Goal: Navigation & Orientation: Find specific page/section

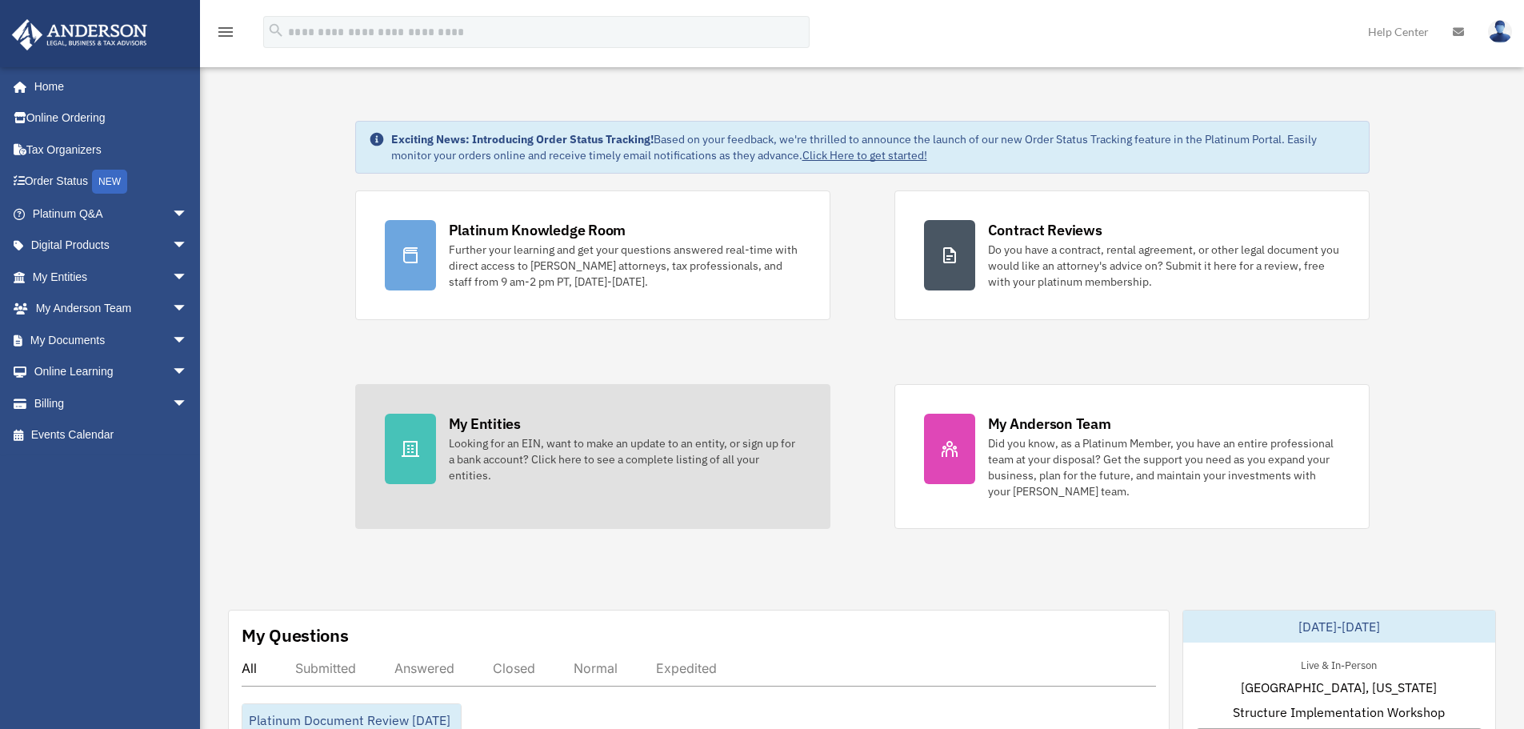
click at [601, 463] on div "Looking for an EIN, want to make an update to an entity, or sign up for a bank …" at bounding box center [625, 459] width 352 height 48
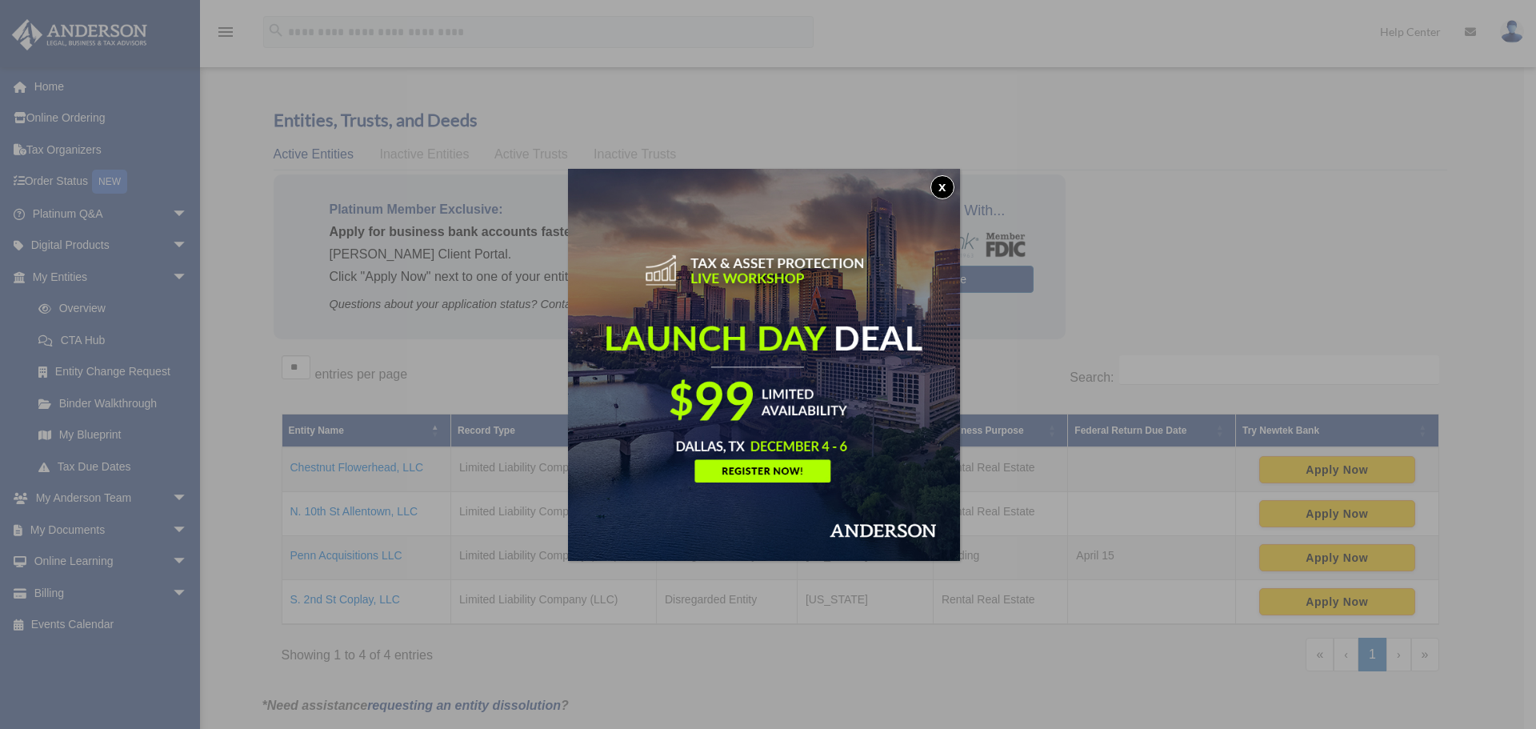
click at [947, 183] on button "x" at bounding box center [942, 187] width 24 height 24
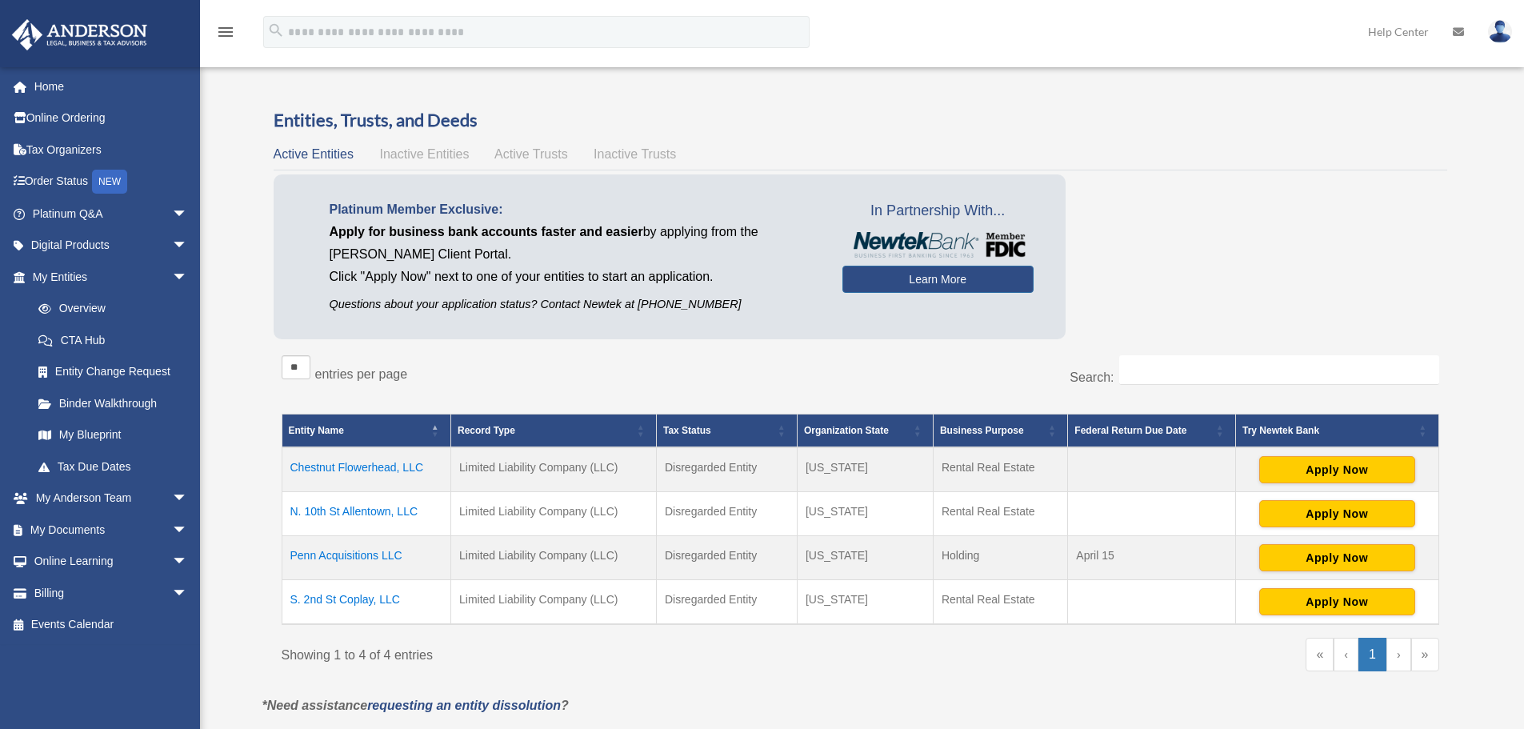
click at [519, 154] on span "Active Trusts" at bounding box center [531, 154] width 74 height 14
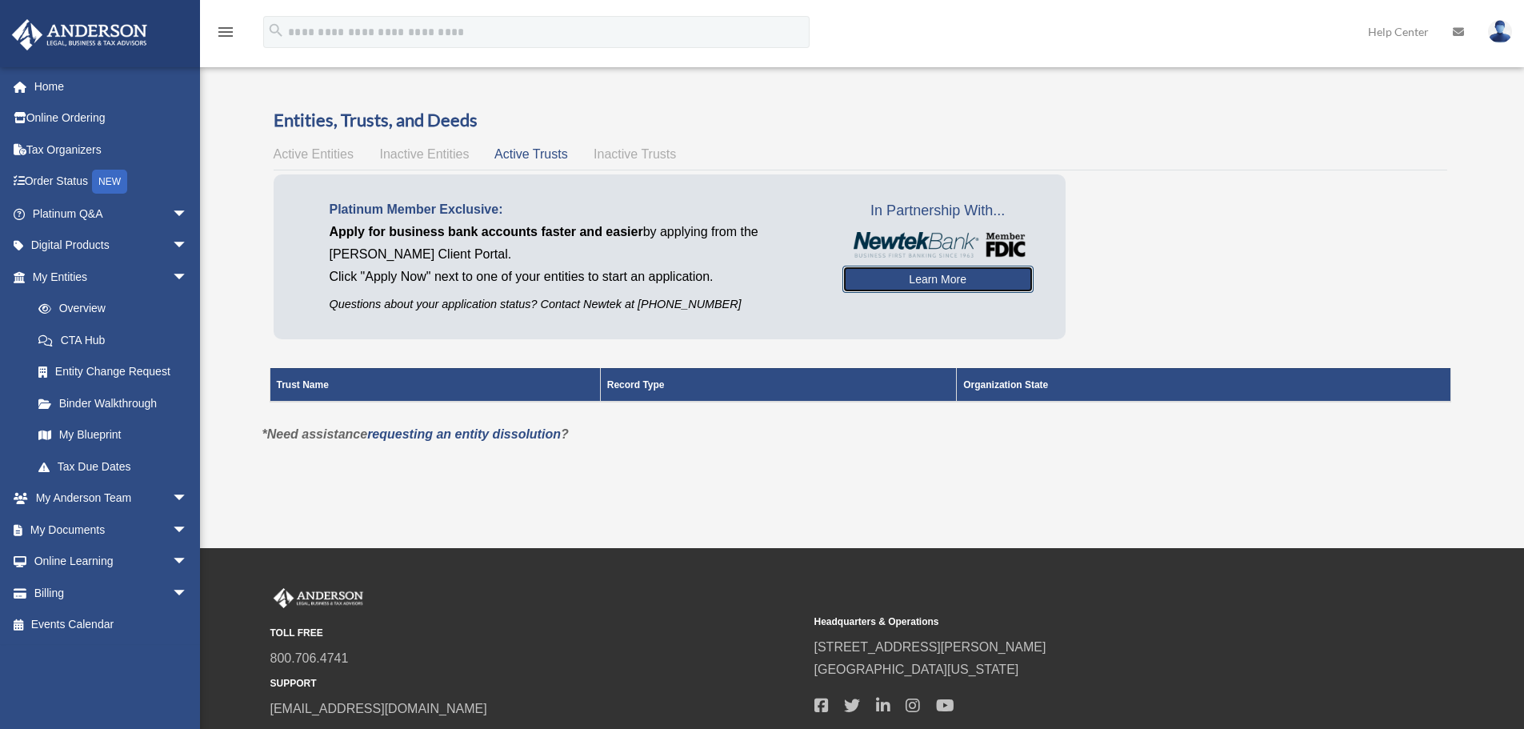
click at [911, 278] on link "Learn More" at bounding box center [937, 279] width 191 height 27
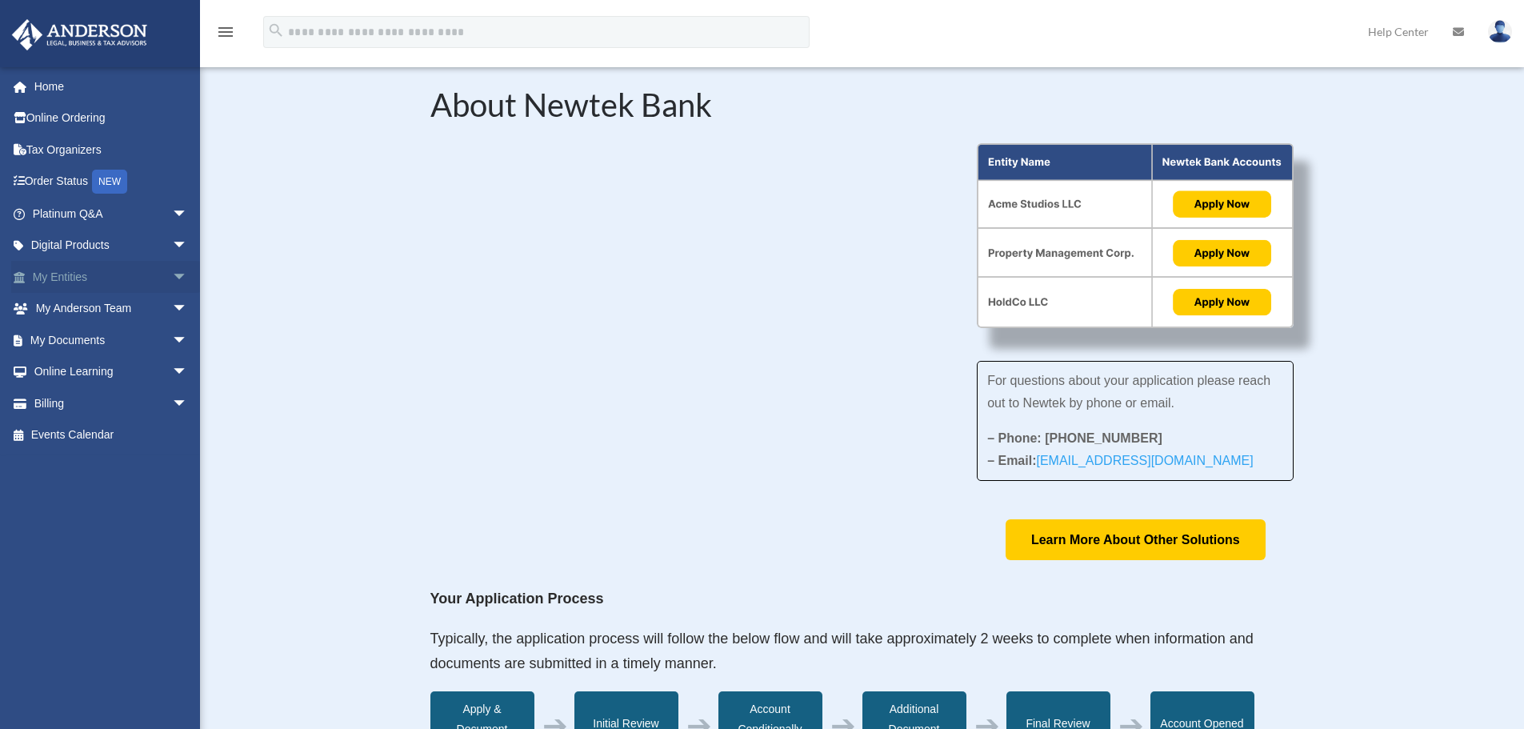
click at [172, 271] on span "arrow_drop_down" at bounding box center [188, 277] width 32 height 33
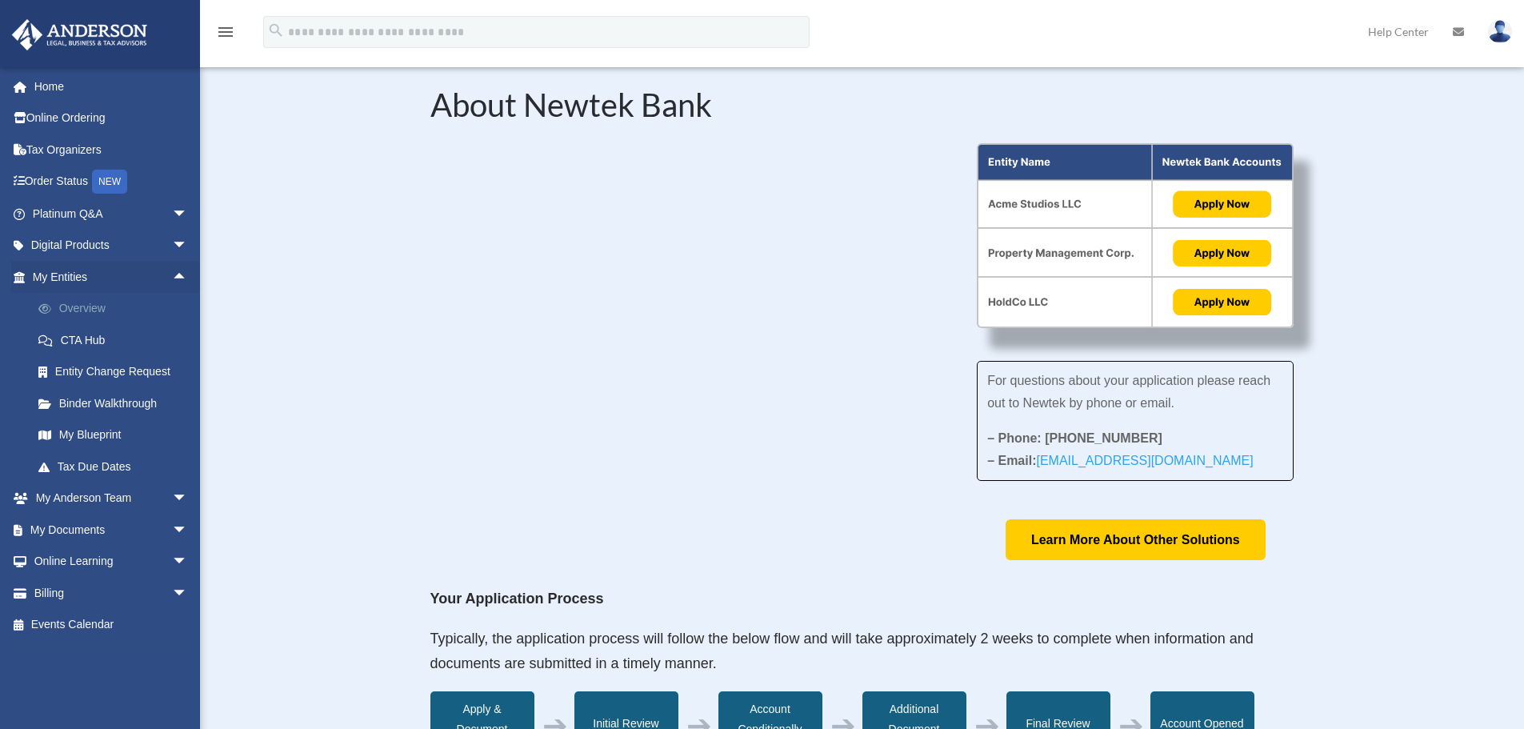
click at [100, 306] on link "Overview" at bounding box center [117, 309] width 190 height 32
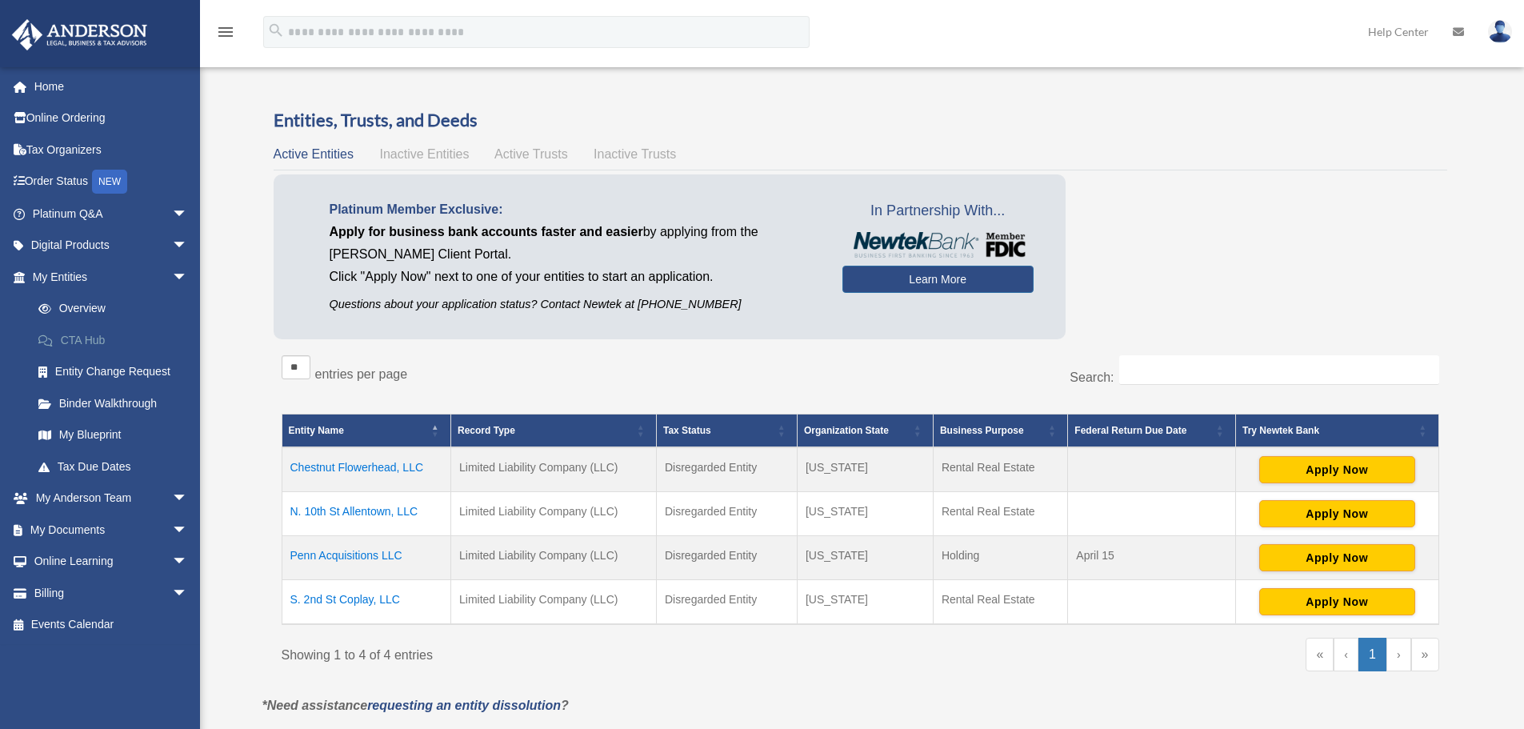
click at [92, 337] on link "CTA Hub" at bounding box center [117, 340] width 190 height 32
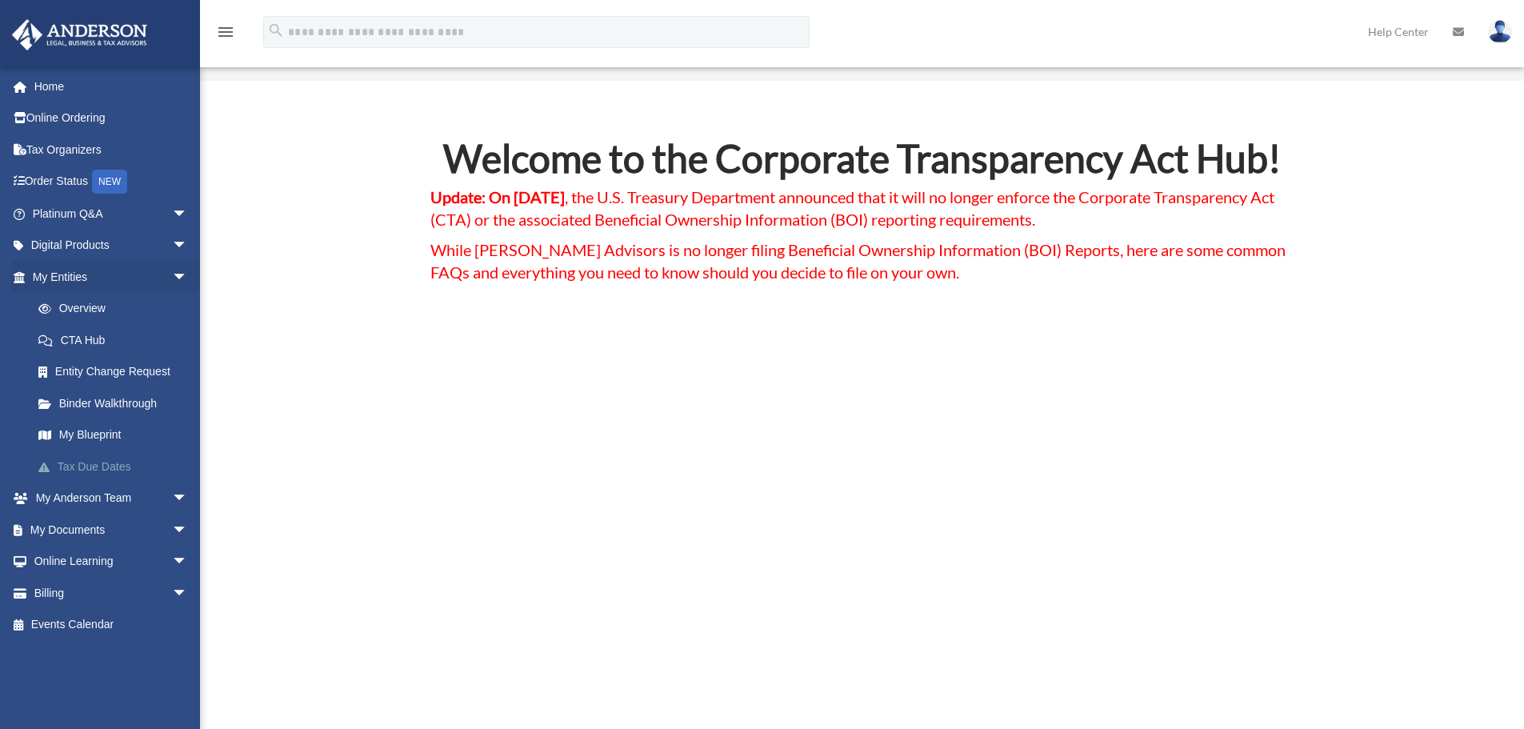
click link "Tax Due Dates"
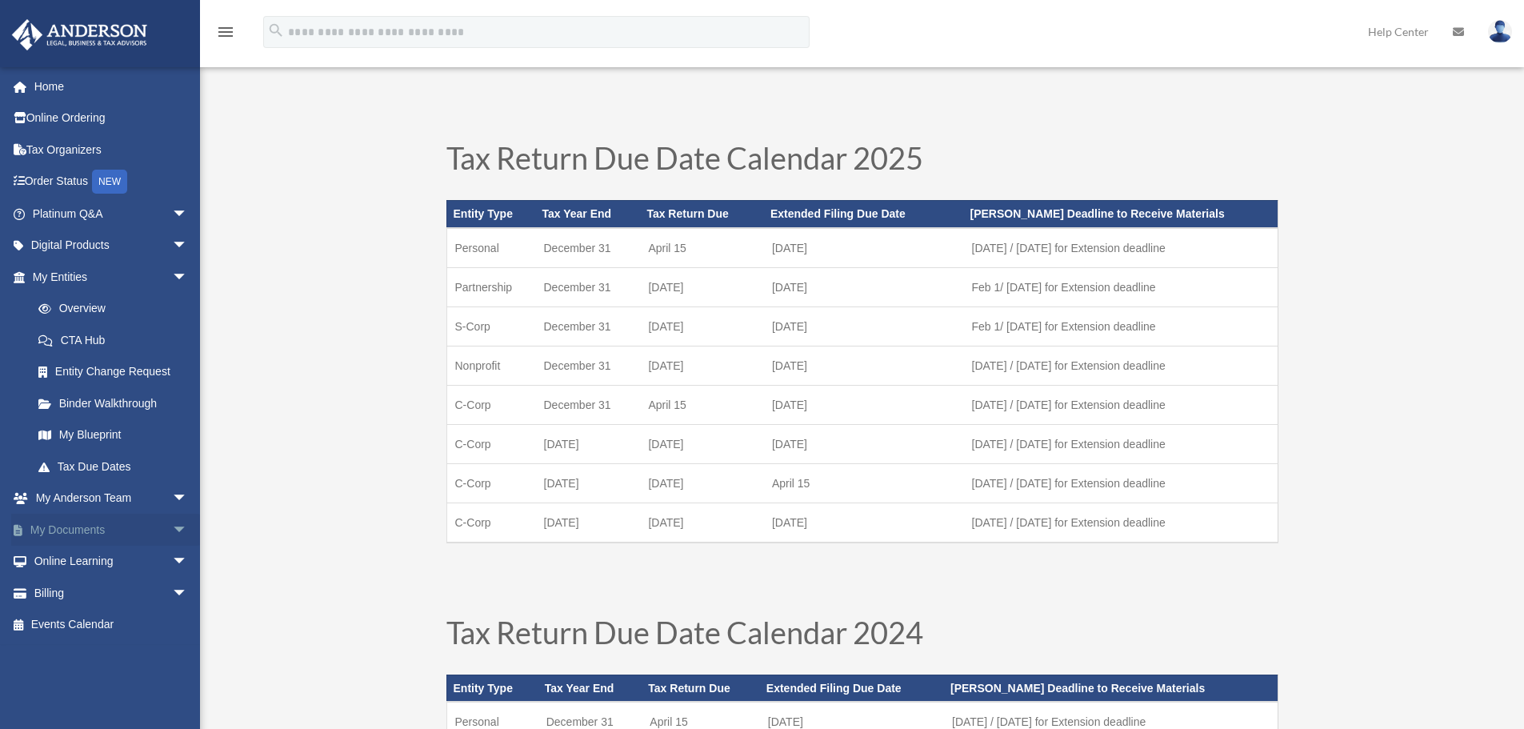
click at [149, 529] on link "My Documents arrow_drop_down" at bounding box center [111, 529] width 201 height 32
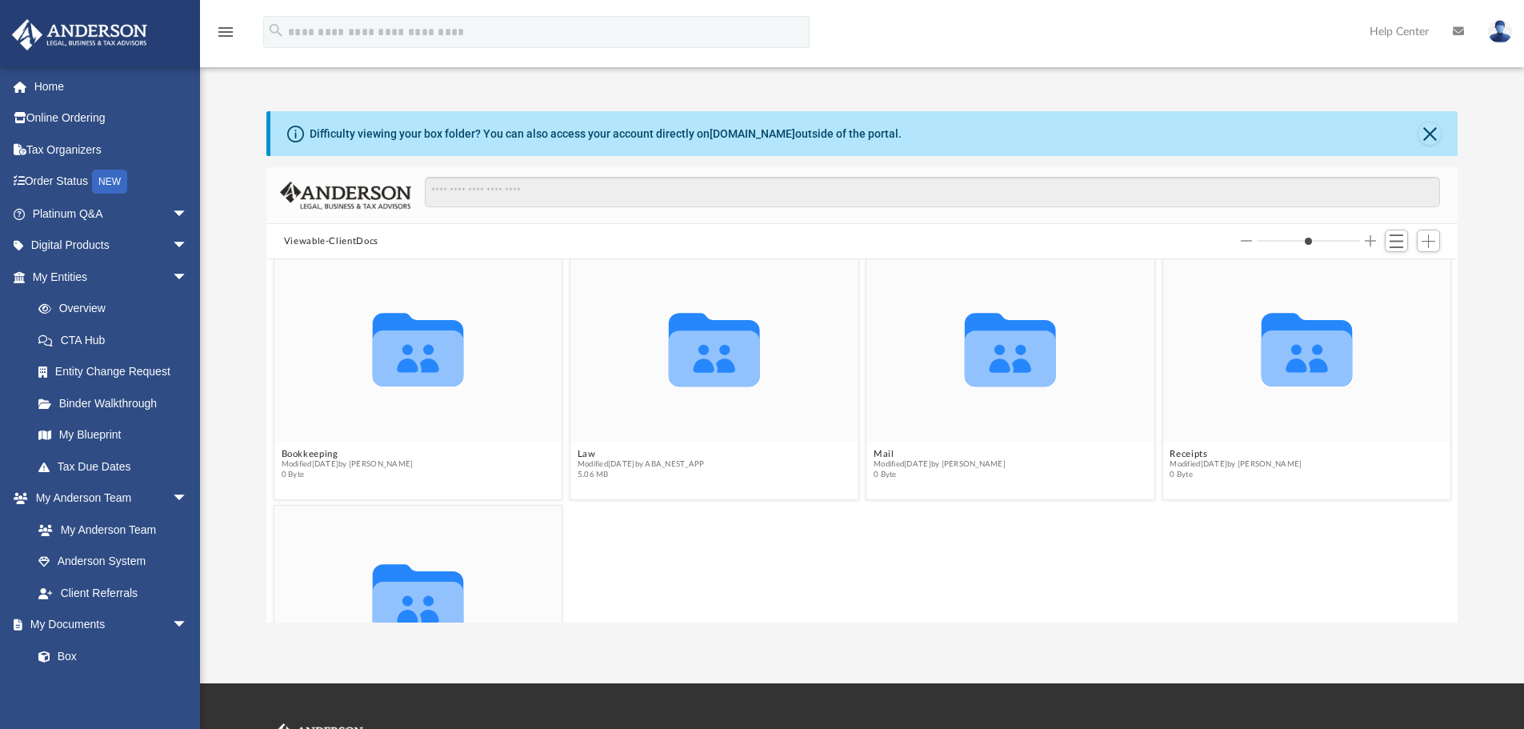
scroll to position [10, 0]
click at [732, 430] on div "Collaborated Folder" at bounding box center [714, 348] width 288 height 187
click at [688, 457] on button "Law" at bounding box center [640, 455] width 127 height 10
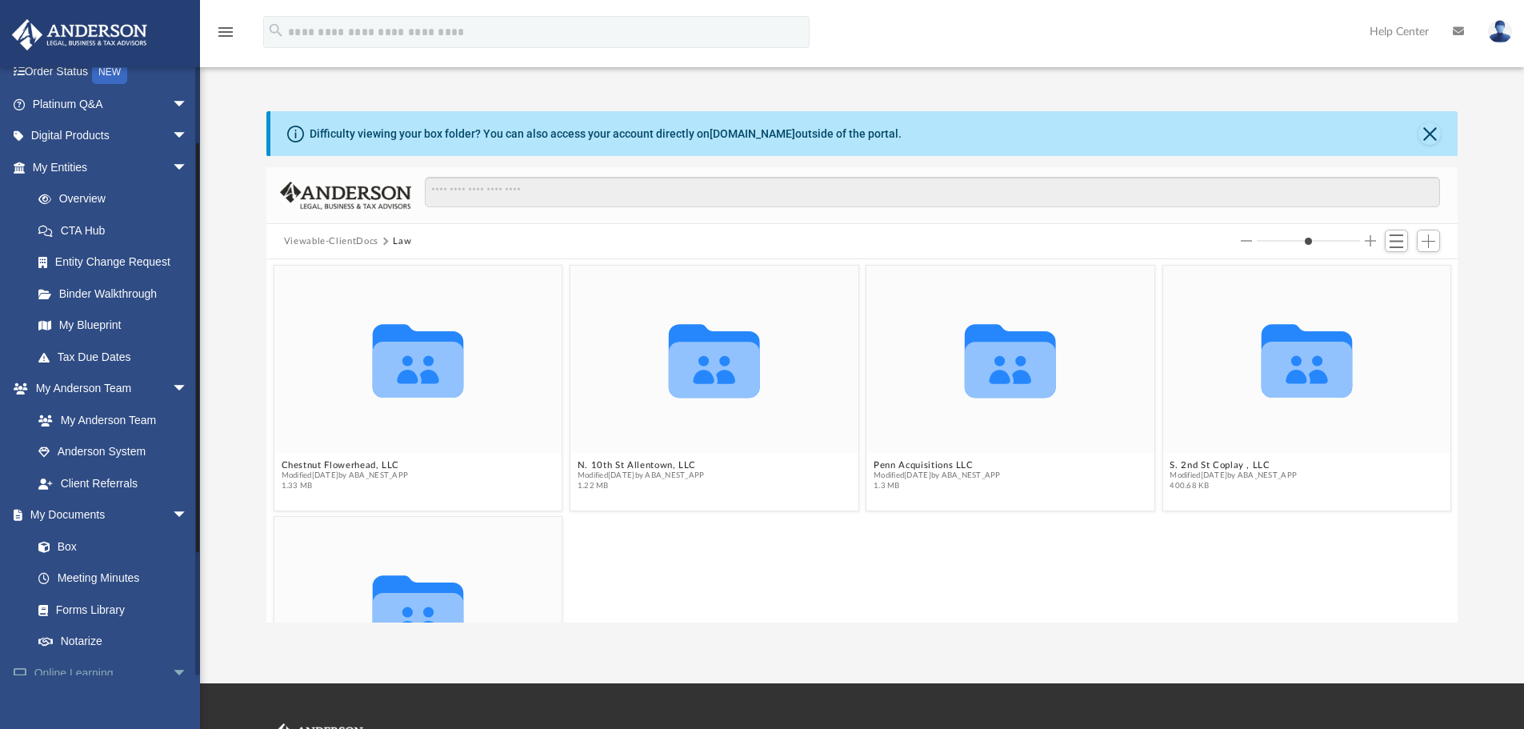
scroll to position [109, 0]
click at [72, 549] on link "Box" at bounding box center [117, 547] width 190 height 32
click at [119, 451] on link "Anderson System" at bounding box center [117, 453] width 190 height 32
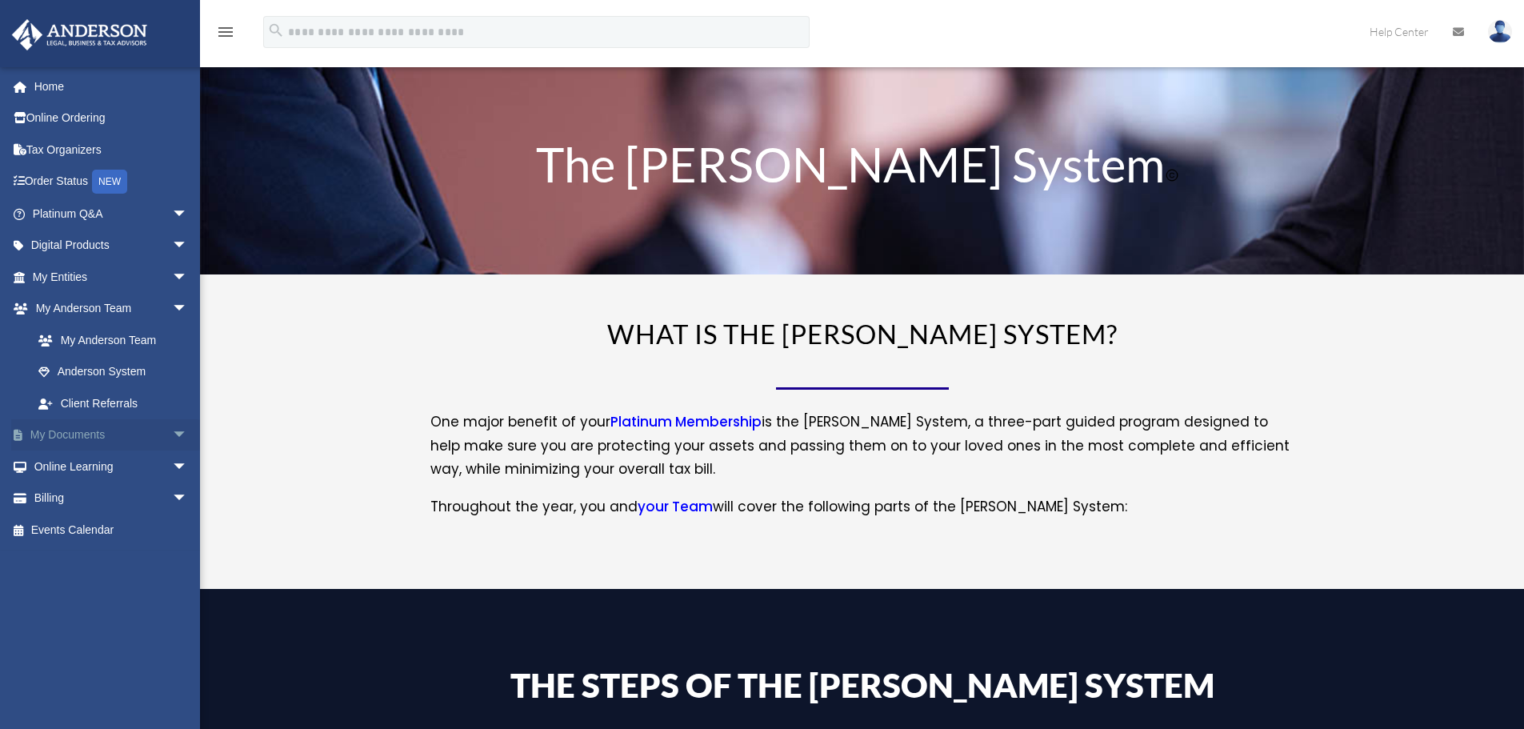
click at [172, 427] on span "arrow_drop_down" at bounding box center [188, 435] width 32 height 33
click at [105, 525] on link "Forms Library" at bounding box center [117, 529] width 190 height 32
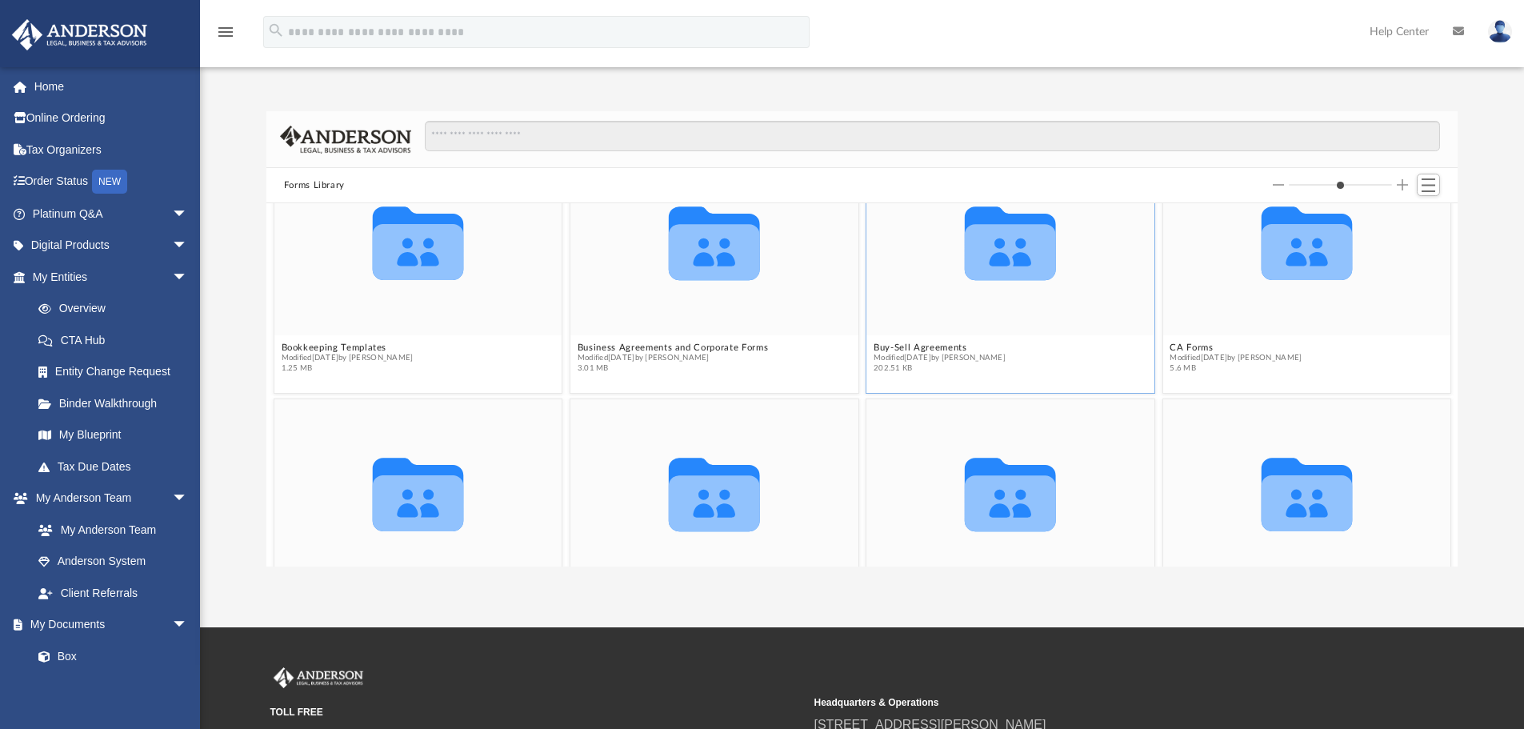
scroll to position [315, 0]
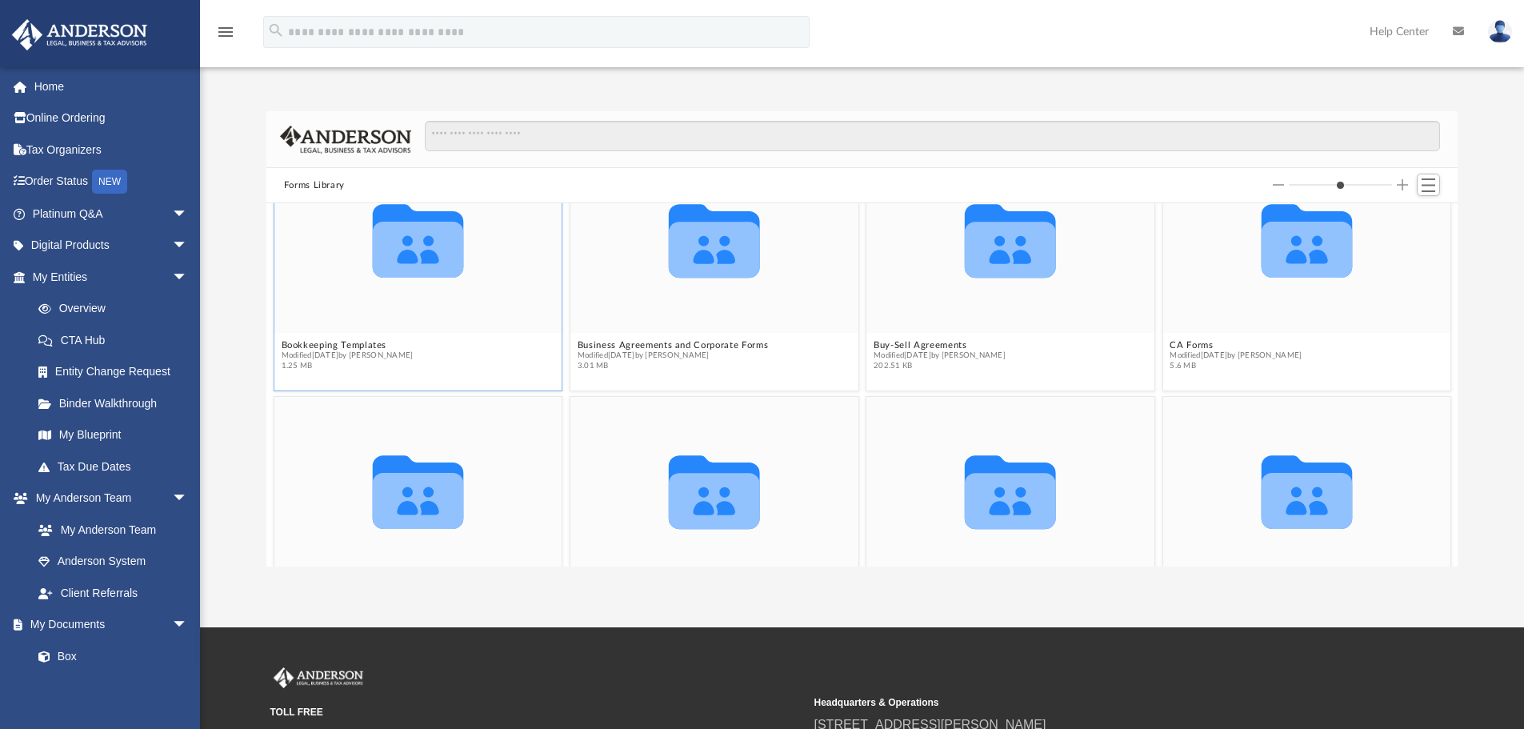
click at [426, 261] on icon "grid" at bounding box center [417, 241] width 91 height 74
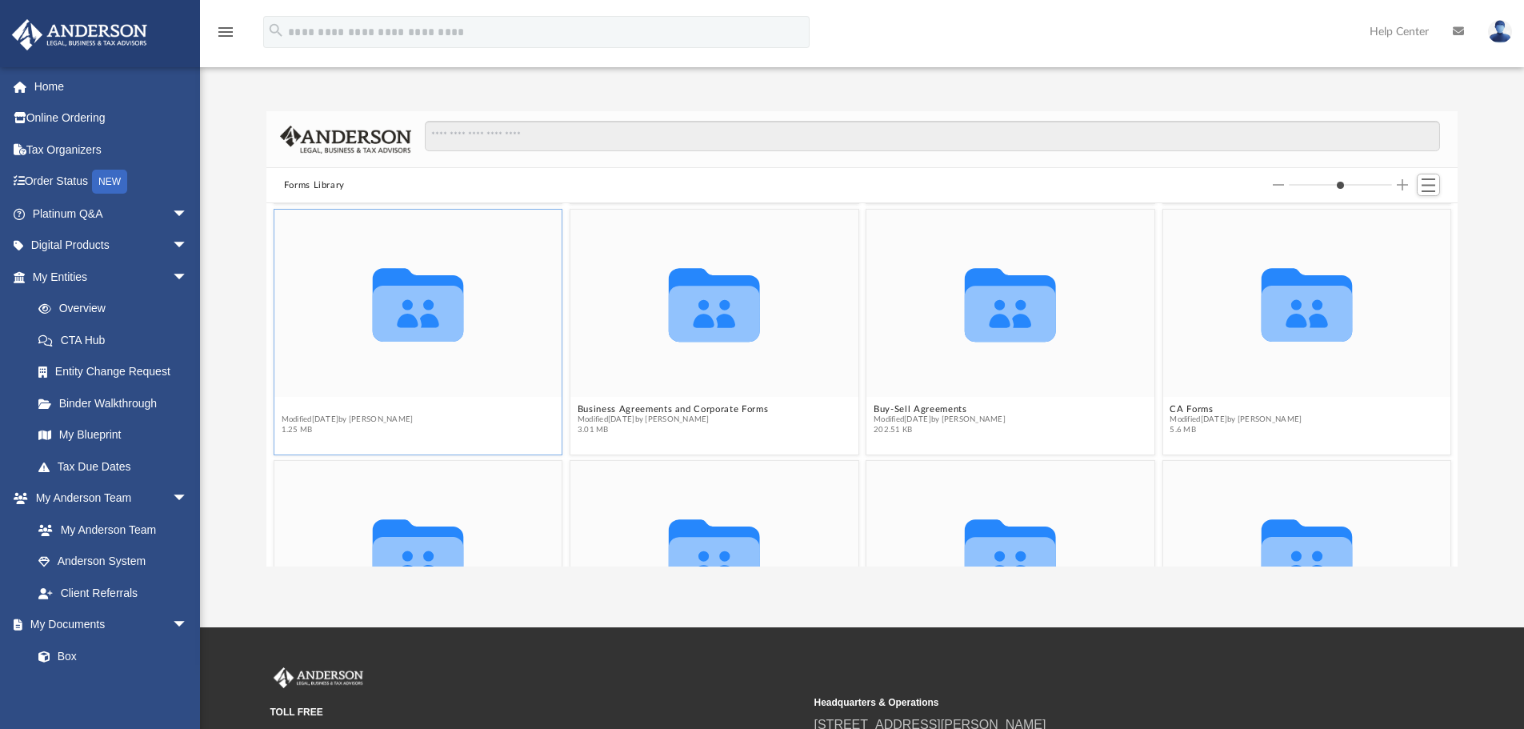
click at [352, 346] on figure "Collaborated Folder Bookkeeping Templates Modified Mon Jan 30 2023 by Mary Acre…" at bounding box center [418, 325] width 288 height 231
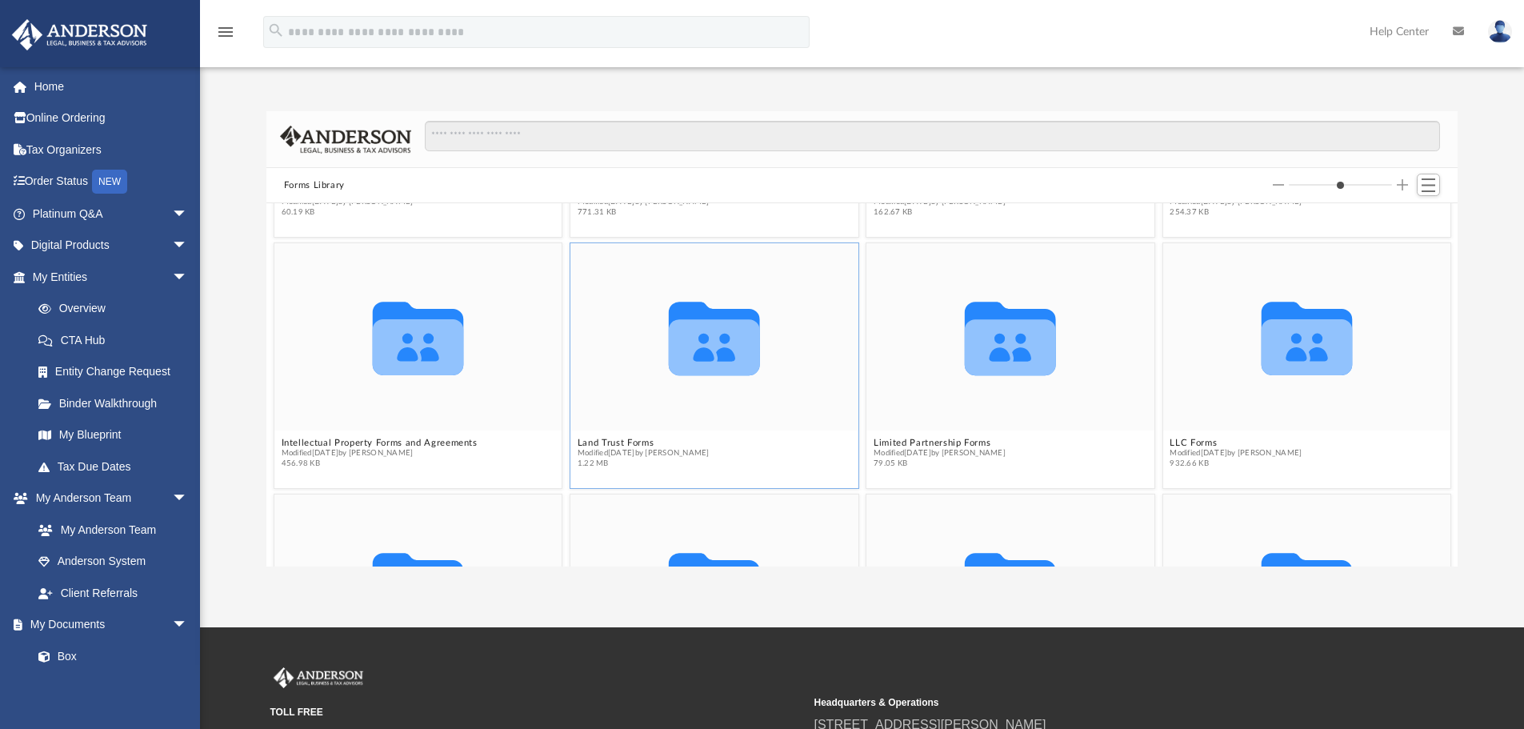
scroll to position [970, 0]
click at [610, 446] on button "Land Trust Forms" at bounding box center [643, 443] width 132 height 10
click at [732, 341] on icon "grid" at bounding box center [714, 348] width 91 height 56
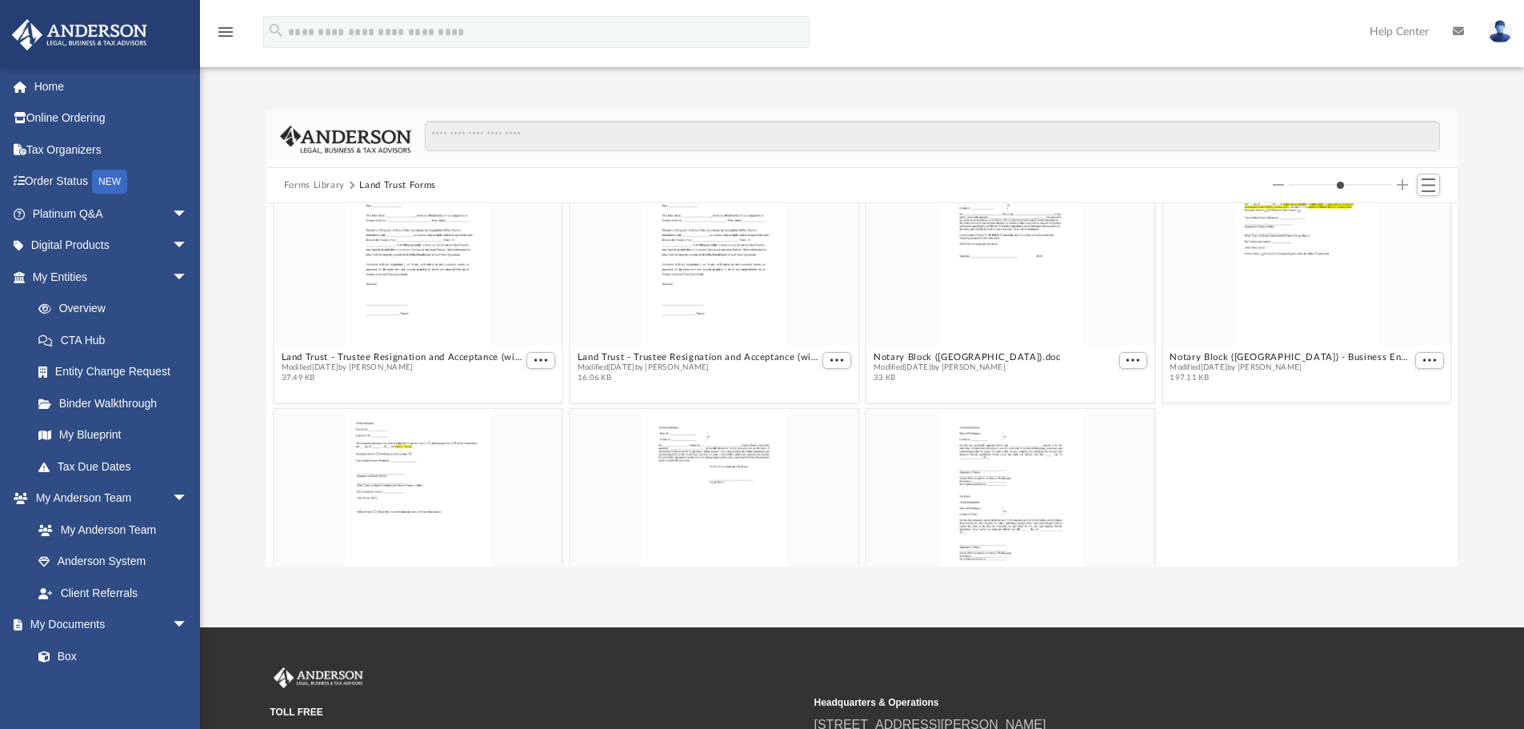
scroll to position [899, 0]
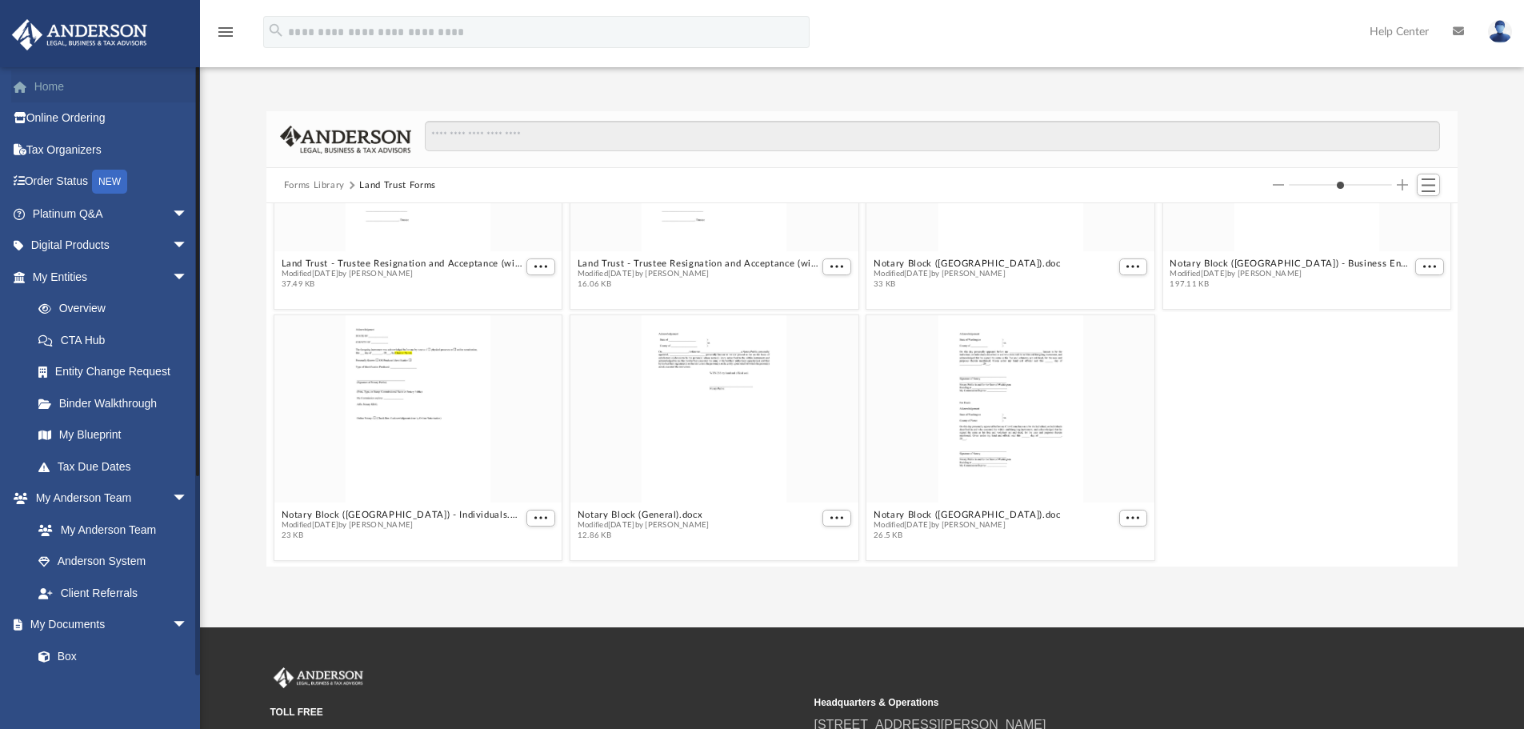
click at [52, 77] on link "Home" at bounding box center [111, 86] width 201 height 32
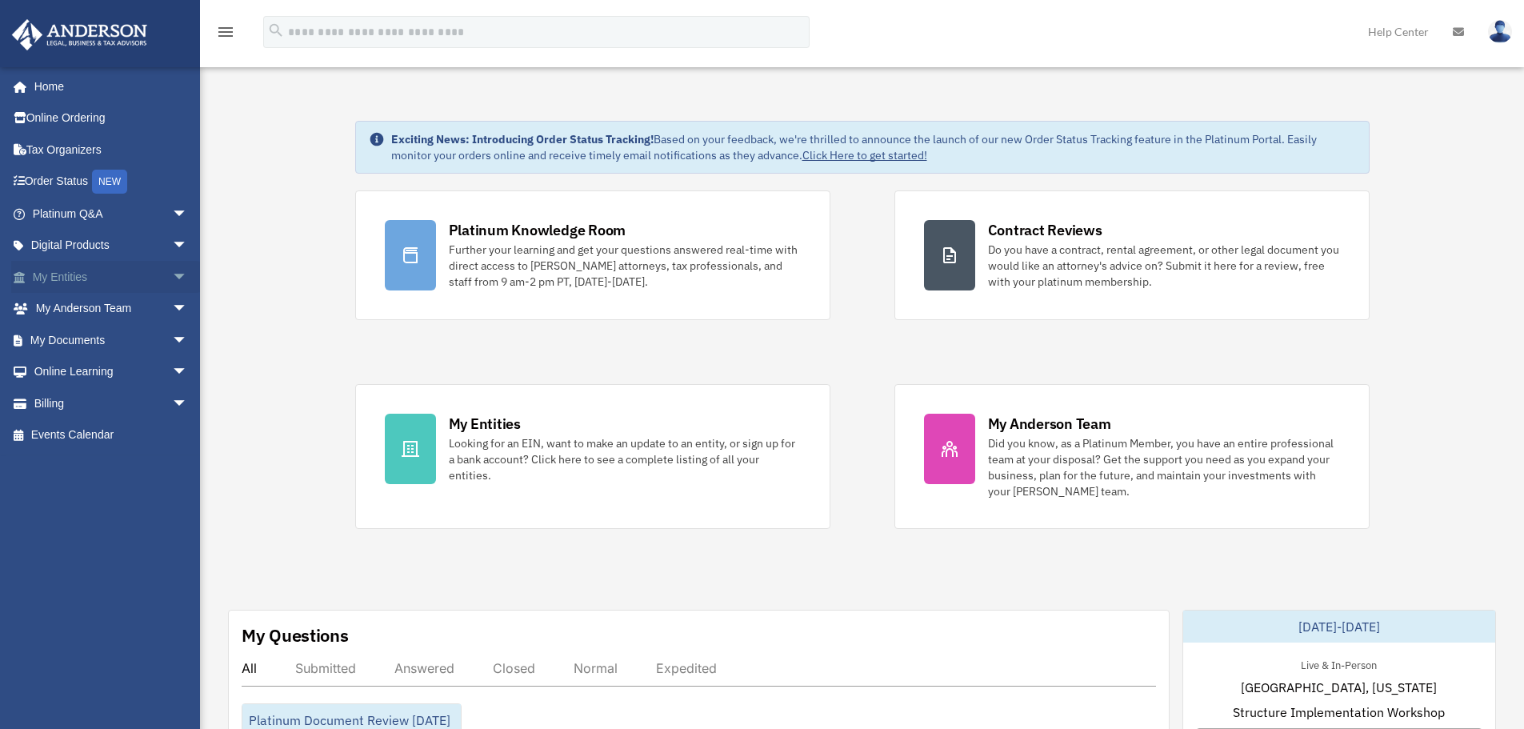
click at [154, 272] on link "My Entities arrow_drop_down" at bounding box center [111, 277] width 201 height 32
click at [100, 277] on link "My Entities arrow_drop_down" at bounding box center [111, 277] width 201 height 32
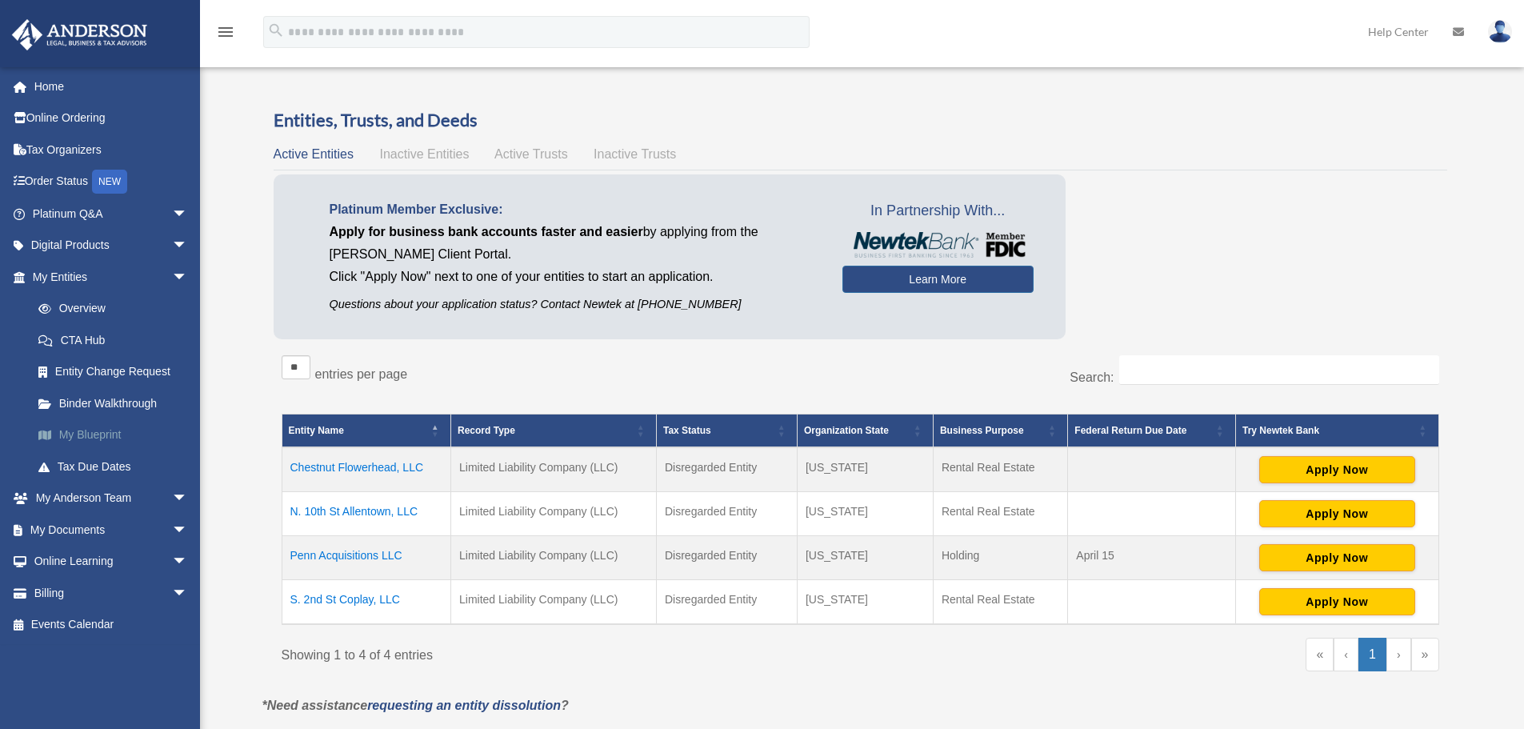
click at [88, 430] on link "My Blueprint" at bounding box center [117, 435] width 190 height 32
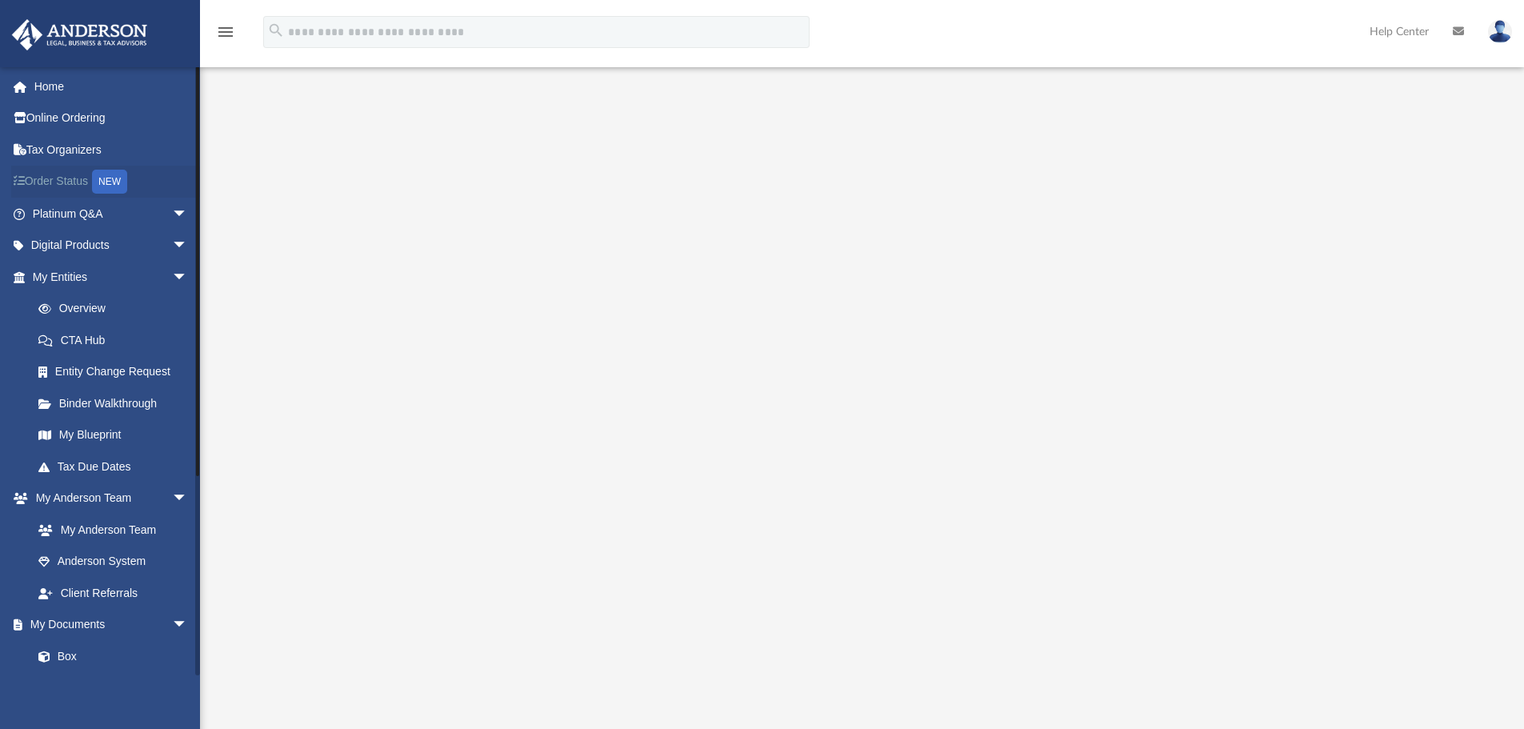
click at [110, 178] on div "NEW" at bounding box center [109, 182] width 35 height 24
